Goal: Information Seeking & Learning: Compare options

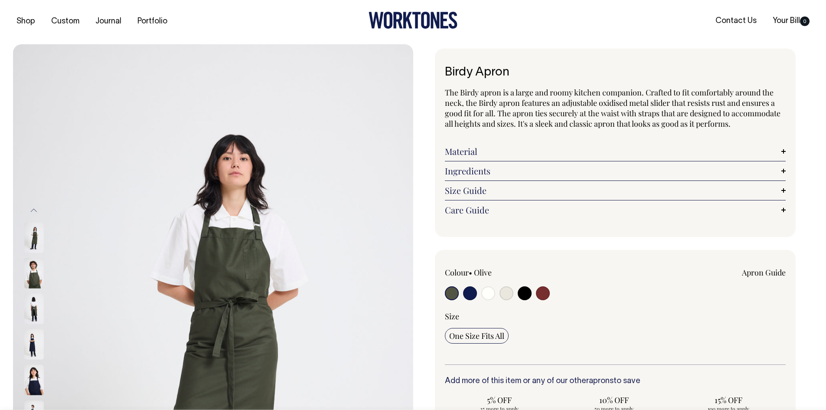
scroll to position [0, 0]
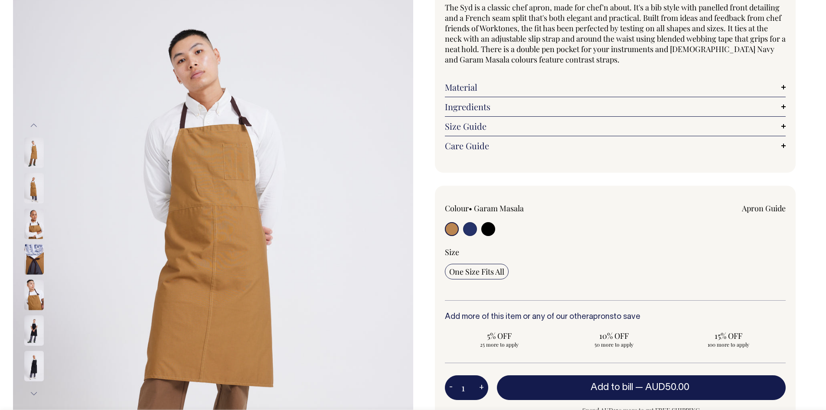
scroll to position [87, 0]
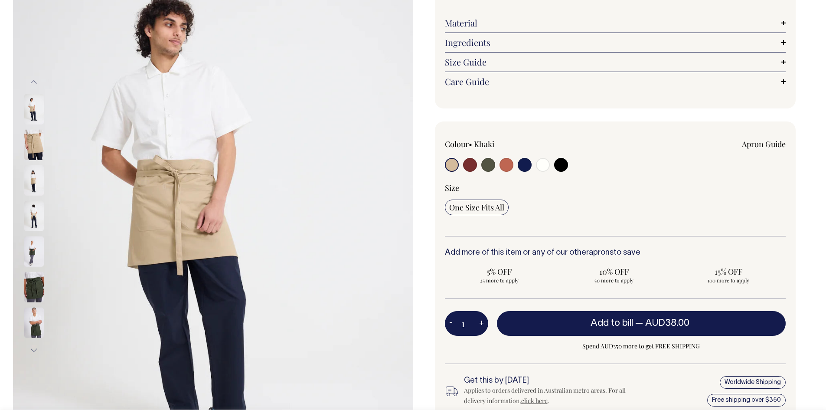
scroll to position [130, 0]
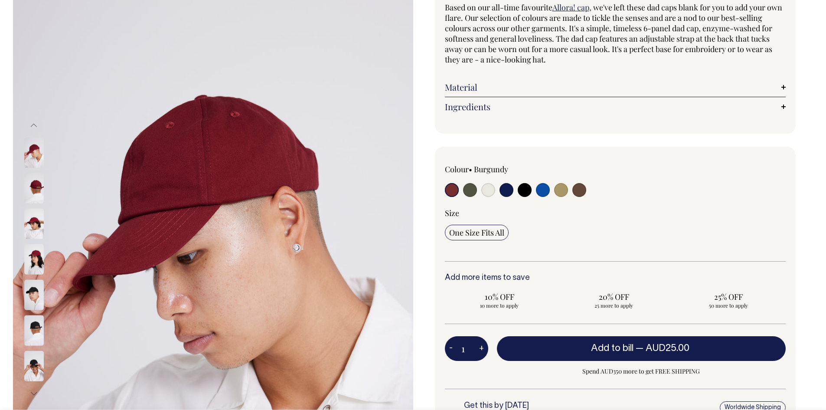
scroll to position [87, 0]
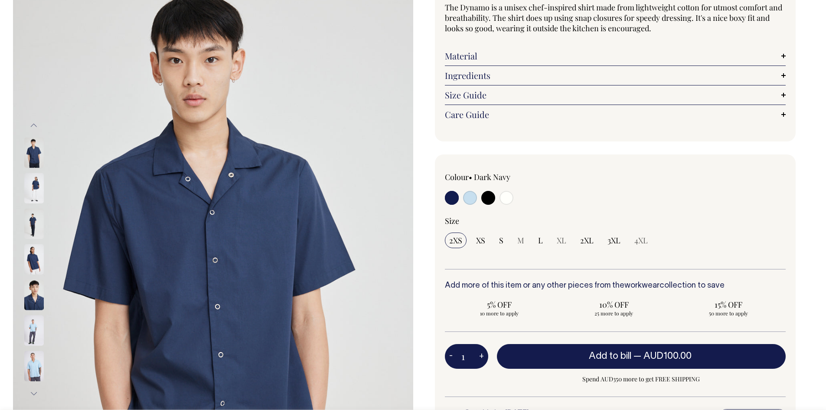
scroll to position [87, 0]
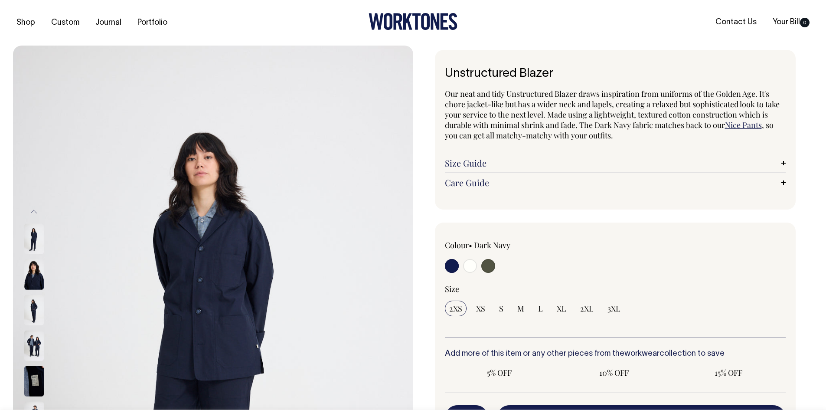
radio input "true"
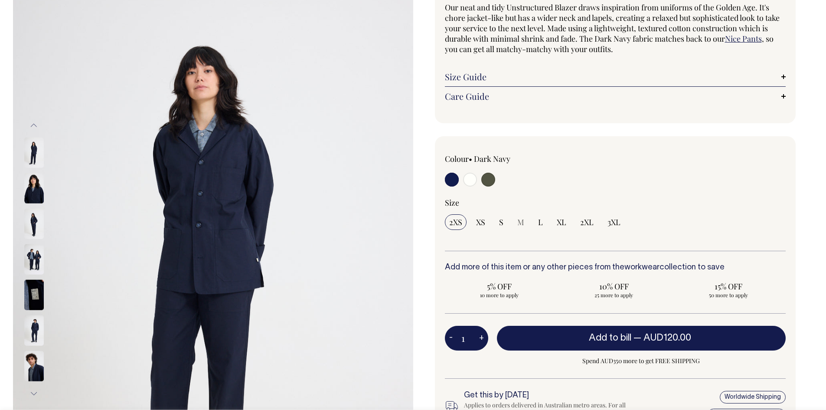
scroll to position [87, 0]
